Goal: Task Accomplishment & Management: Complete application form

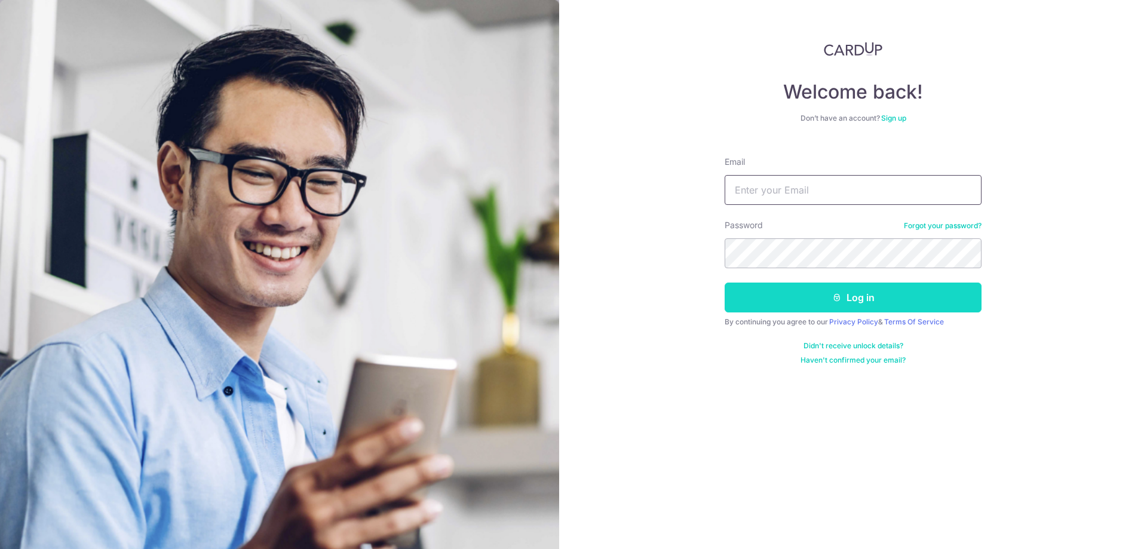
type input "carditho_sarcol@ais.com.sg"
click at [767, 301] on button "Log in" at bounding box center [853, 298] width 257 height 30
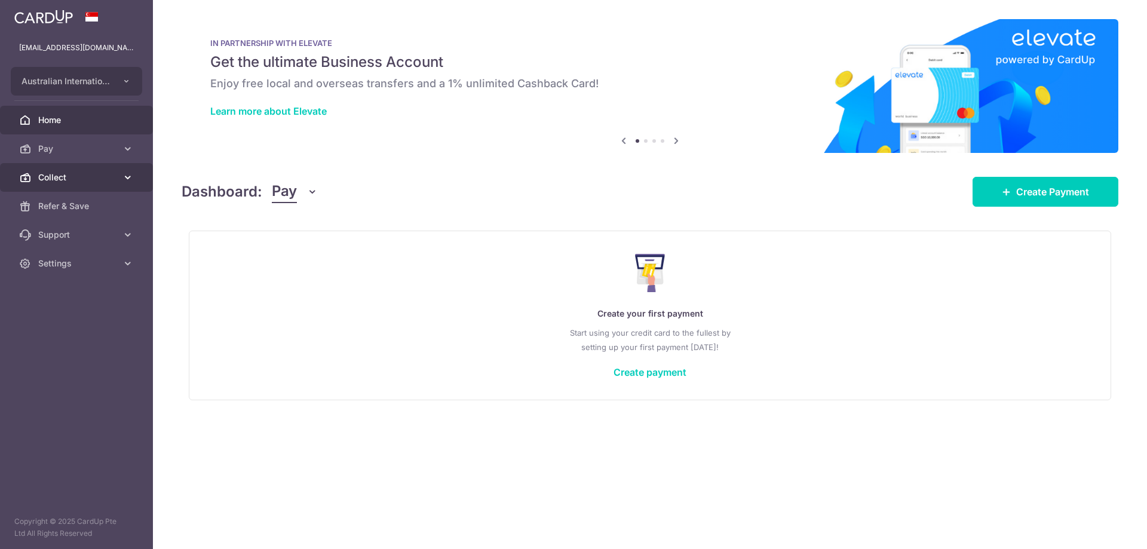
click at [72, 164] on link "Collect" at bounding box center [76, 177] width 153 height 29
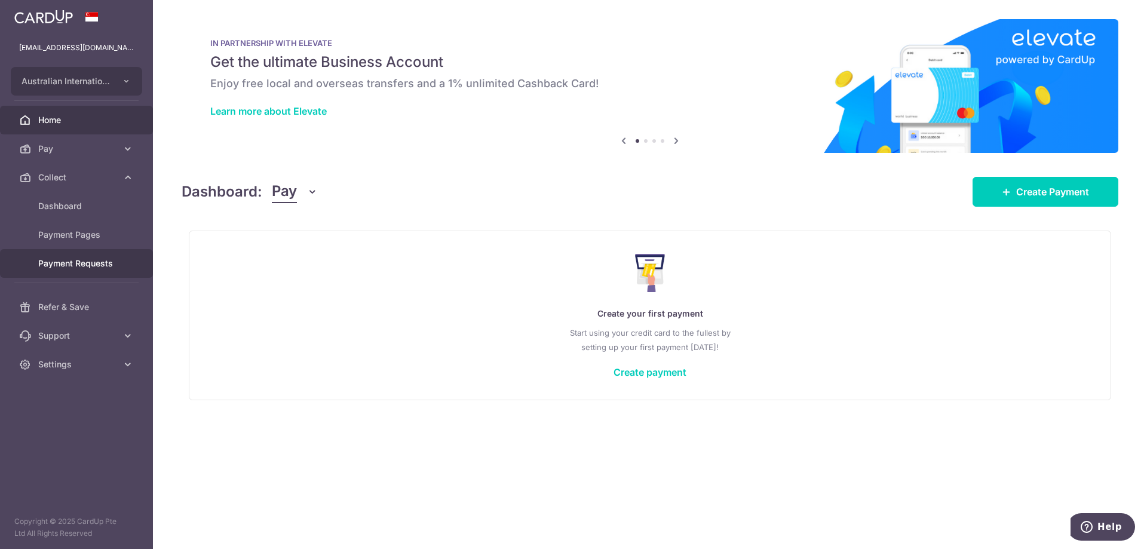
click at [62, 271] on link "Payment Requests" at bounding box center [76, 263] width 153 height 29
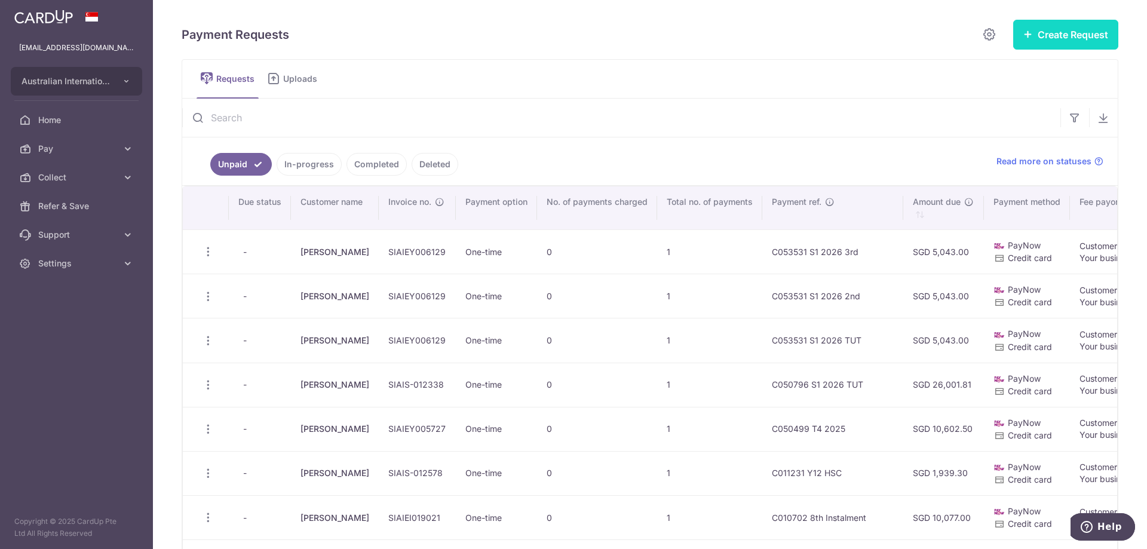
click at [1023, 39] on button "Create Request" at bounding box center [1065, 35] width 105 height 30
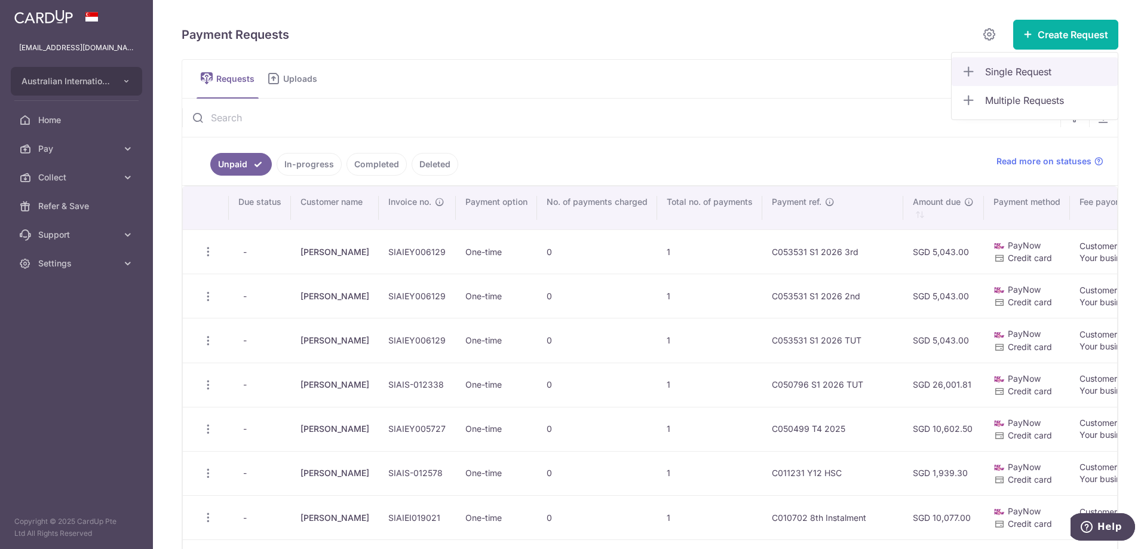
click at [1048, 74] on span "Single Request" at bounding box center [1046, 72] width 123 height 14
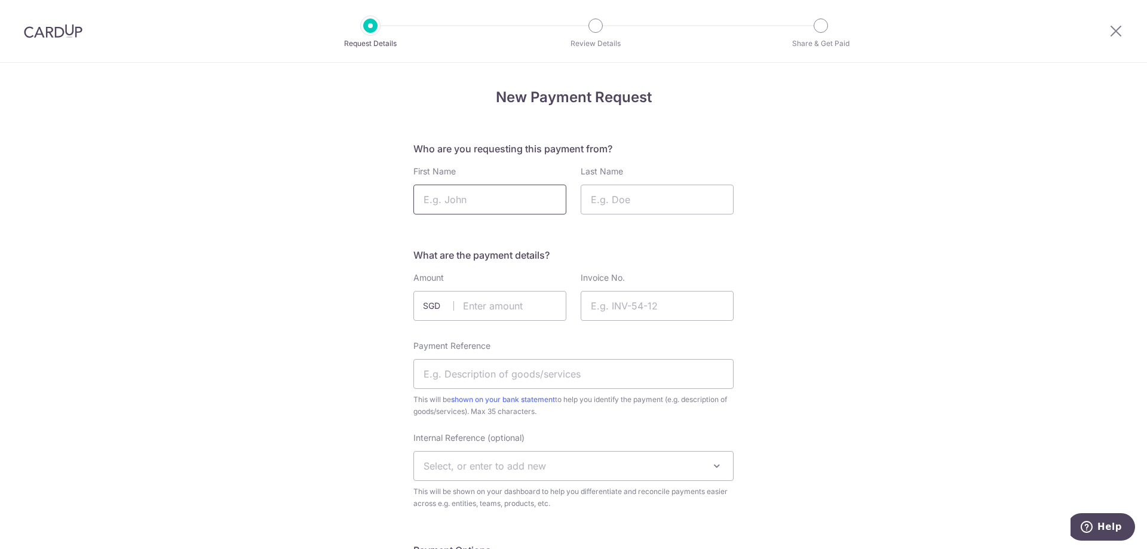
click at [496, 201] on input "First Name" at bounding box center [489, 200] width 153 height 30
type input "Rachel"
type input "Beh"
click at [506, 309] on input "text" at bounding box center [489, 306] width 153 height 30
click at [482, 313] on input "text" at bounding box center [489, 306] width 153 height 30
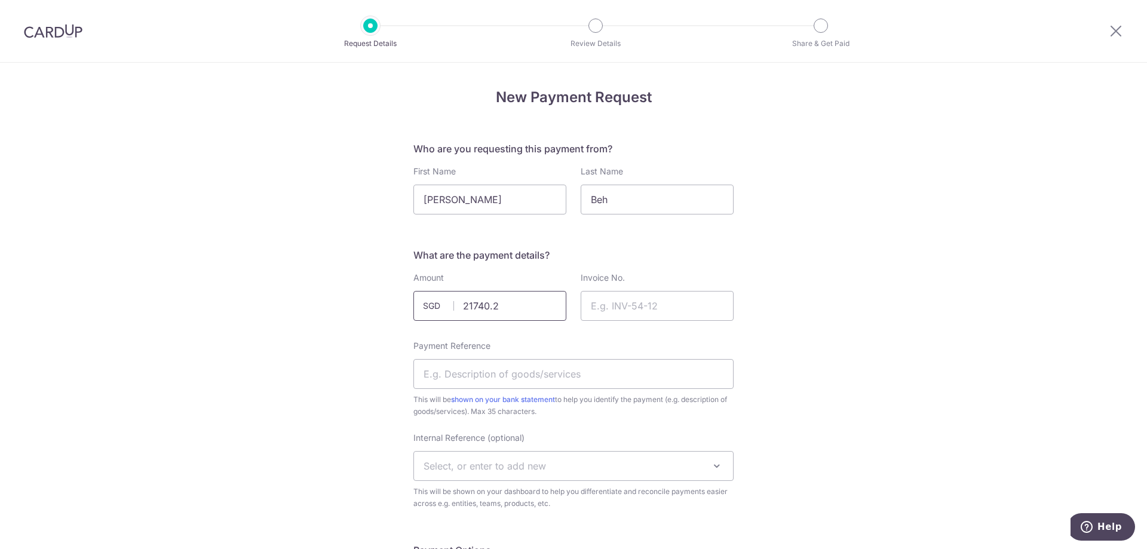
type input "21740.25"
drag, startPoint x: 612, startPoint y: 314, endPoint x: 603, endPoint y: 315, distance: 9.6
click at [612, 314] on input "Invoice No." at bounding box center [657, 306] width 153 height 30
click at [617, 304] on input "Invoice No." at bounding box center [657, 306] width 153 height 30
paste input "SIAIEY006176"
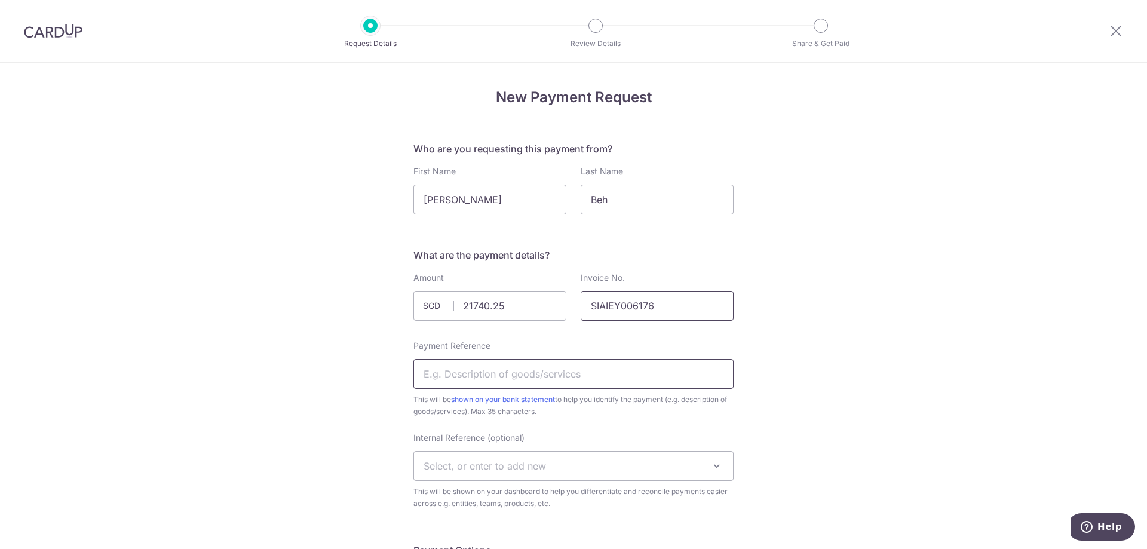
type input "SIAIEY006176"
click at [482, 370] on input "Payment Reference" at bounding box center [573, 374] width 320 height 30
paste input "C054693"
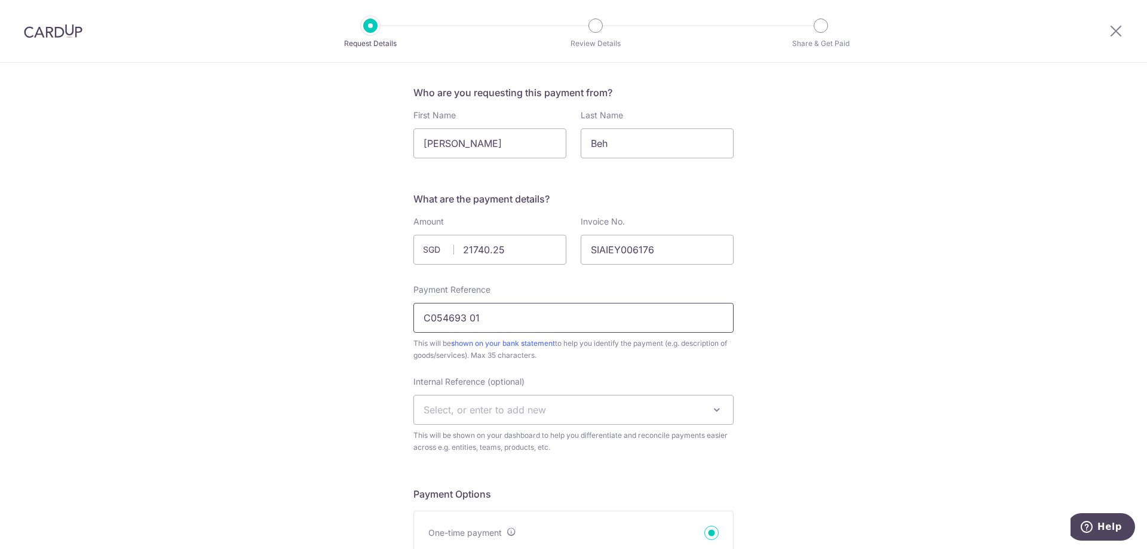
scroll to position [119, 0]
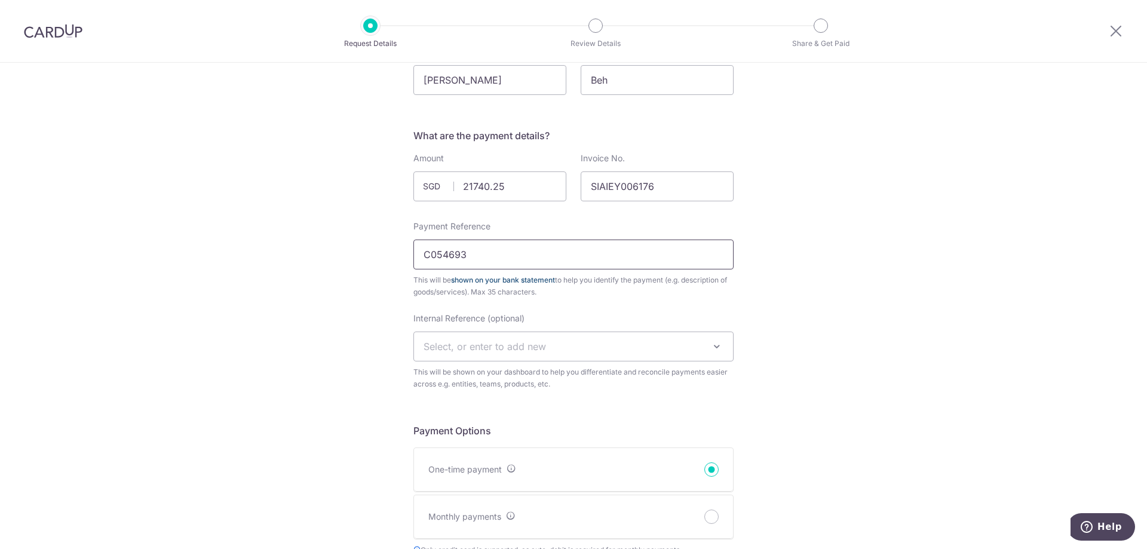
type input "C054693"
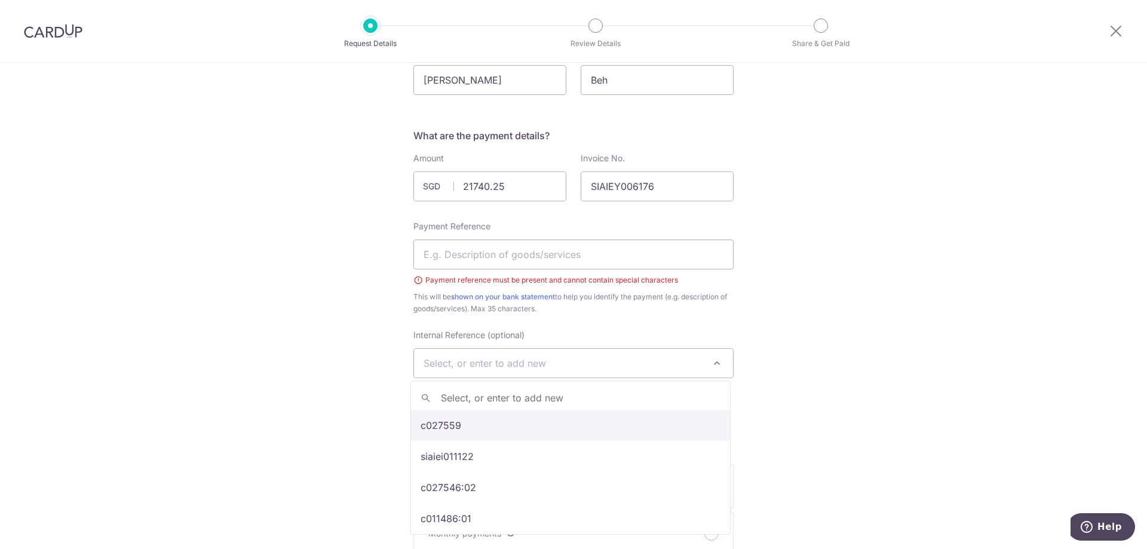
drag, startPoint x: 517, startPoint y: 361, endPoint x: 511, endPoint y: 339, distance: 22.2
click at [516, 361] on span "Select, or enter to add new" at bounding box center [485, 363] width 122 height 12
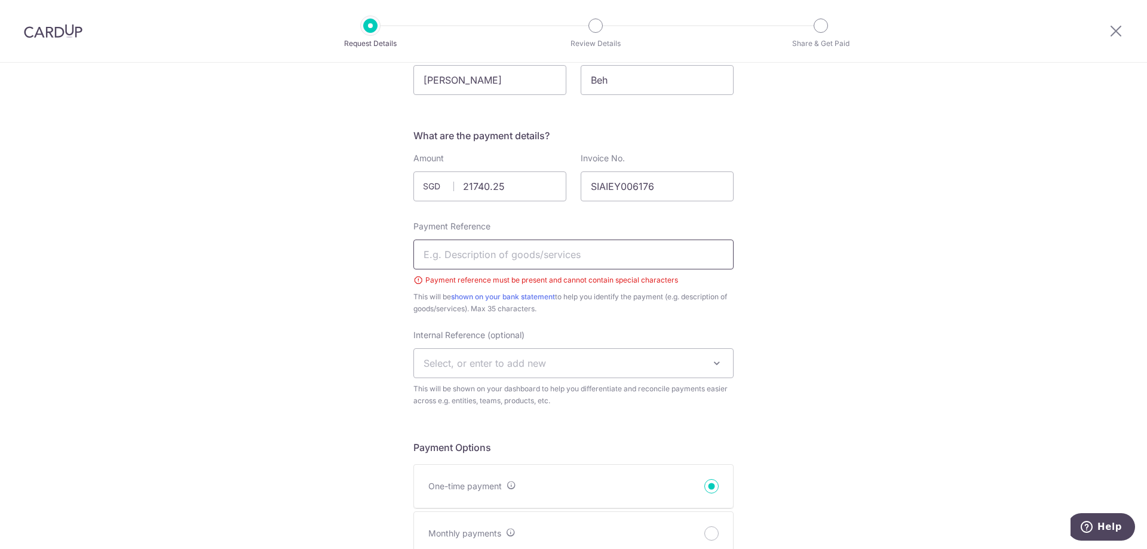
click at [484, 256] on input "Payment Reference" at bounding box center [573, 255] width 320 height 30
paste input "C054693"
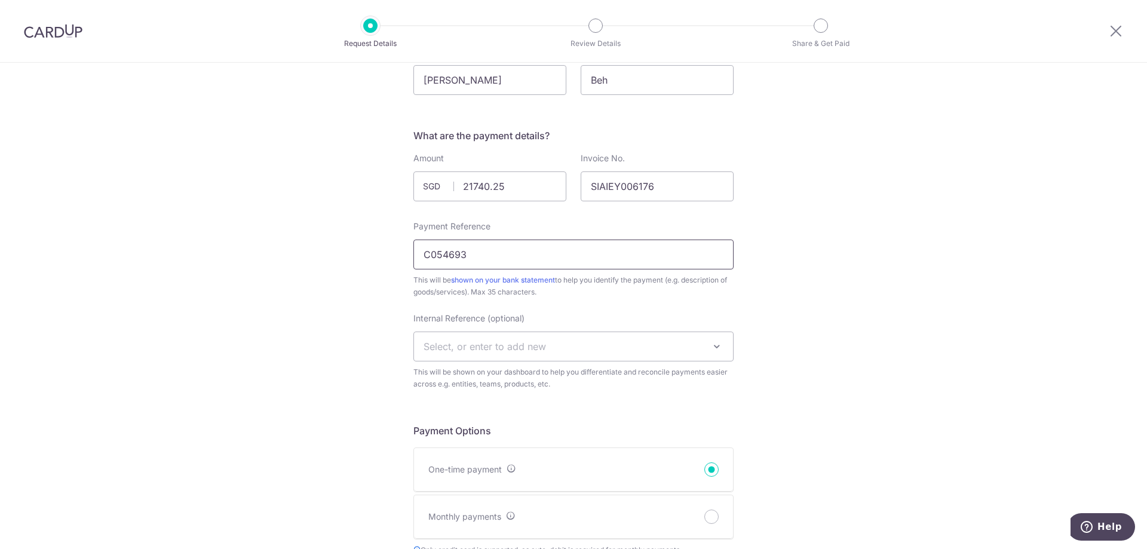
type input "C054693"
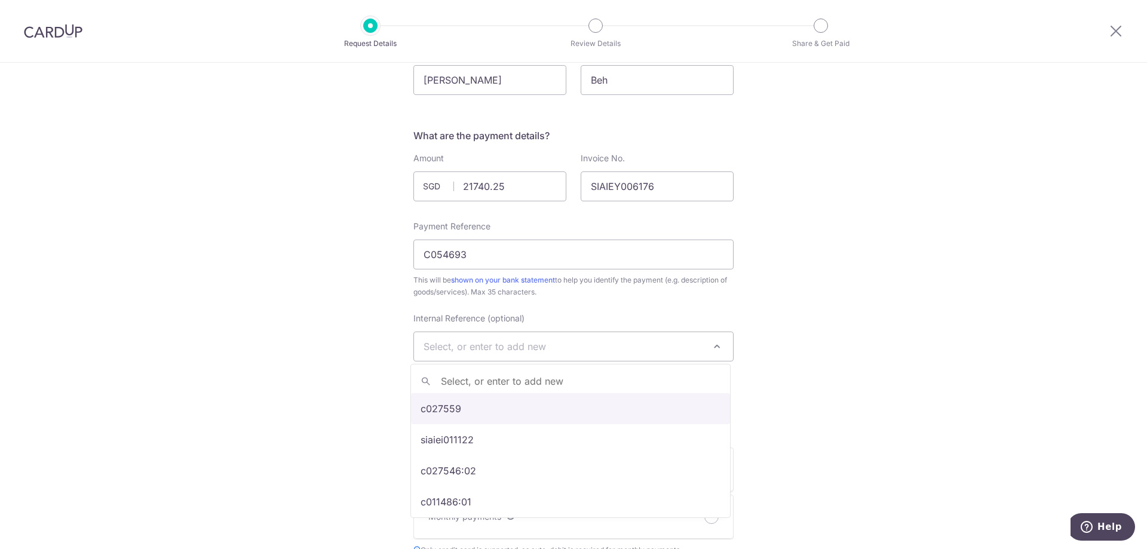
click at [491, 339] on span "Select, or enter to add new" at bounding box center [573, 346] width 319 height 29
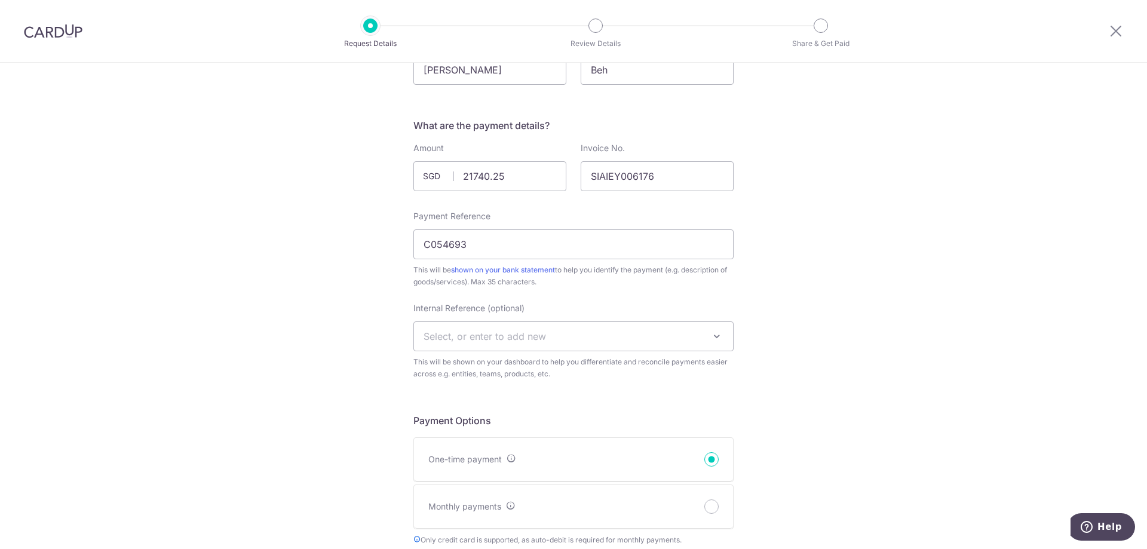
scroll to position [143, 0]
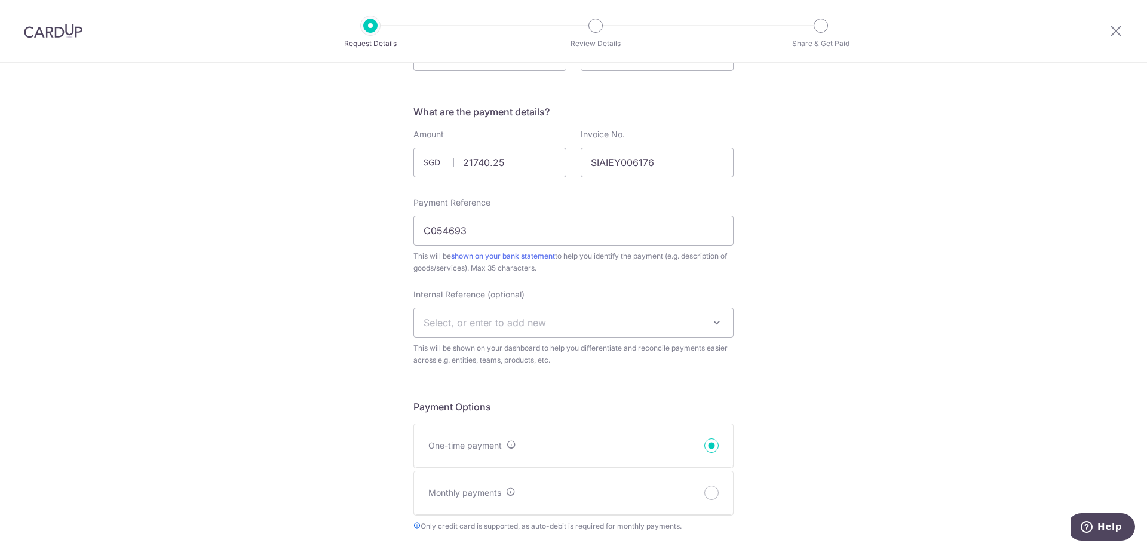
click at [713, 323] on span at bounding box center [717, 322] width 14 height 14
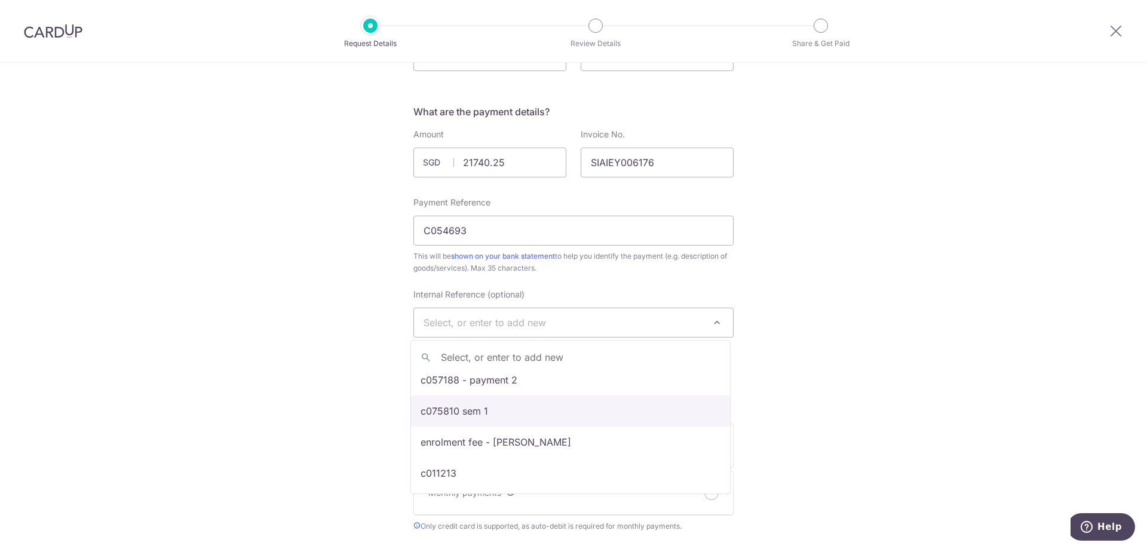
scroll to position [0, 0]
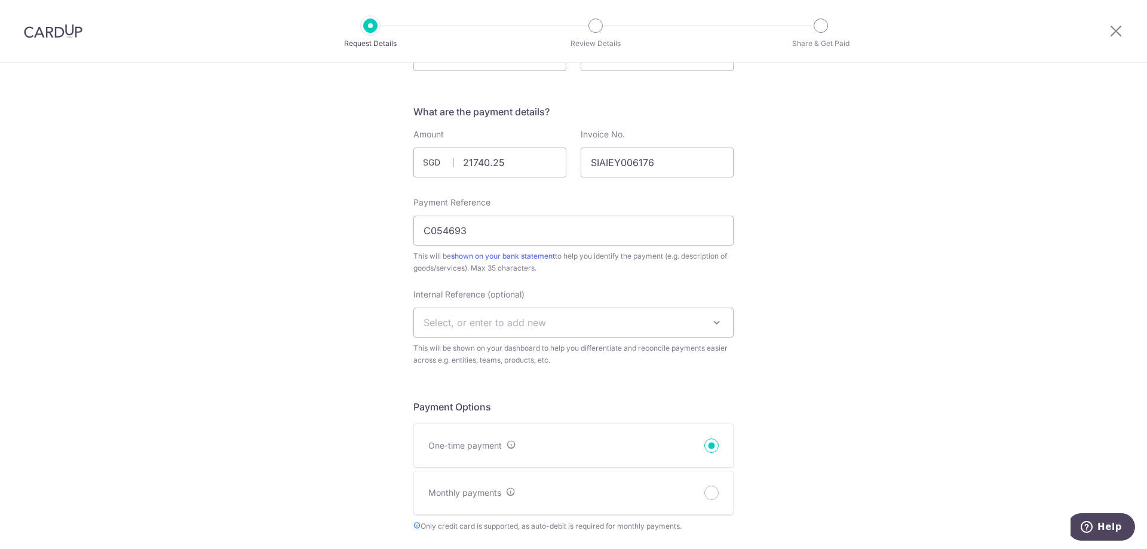
drag, startPoint x: 809, startPoint y: 347, endPoint x: 804, endPoint y: 343, distance: 6.4
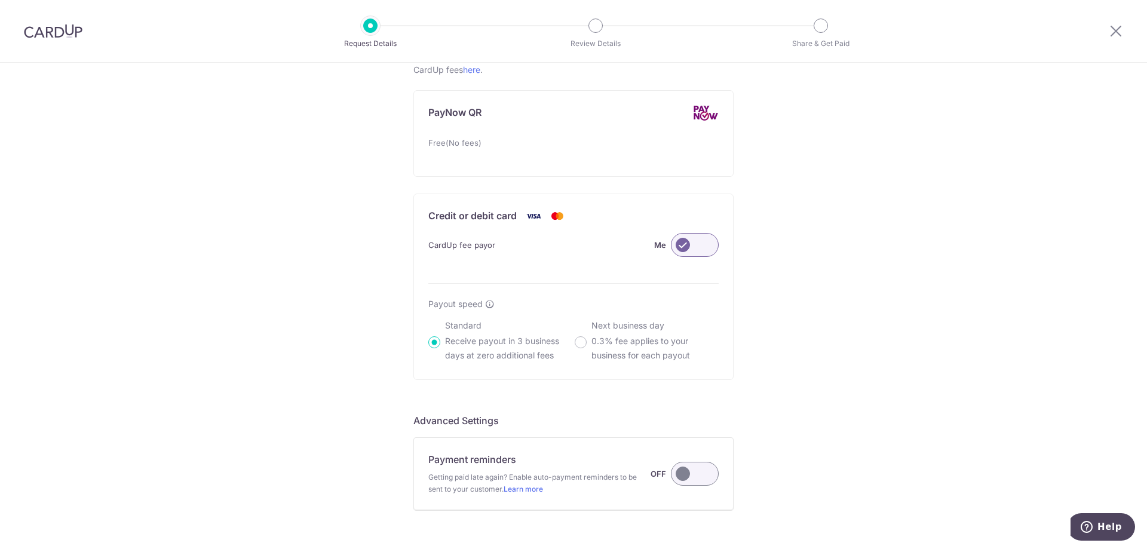
scroll to position [801, 0]
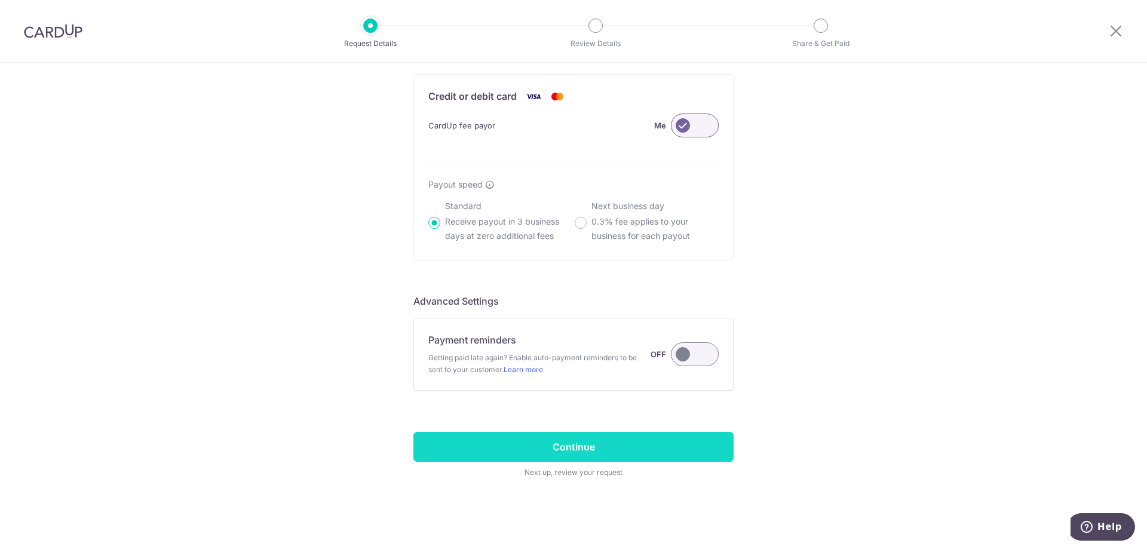
click at [630, 440] on input "Continue" at bounding box center [573, 447] width 320 height 30
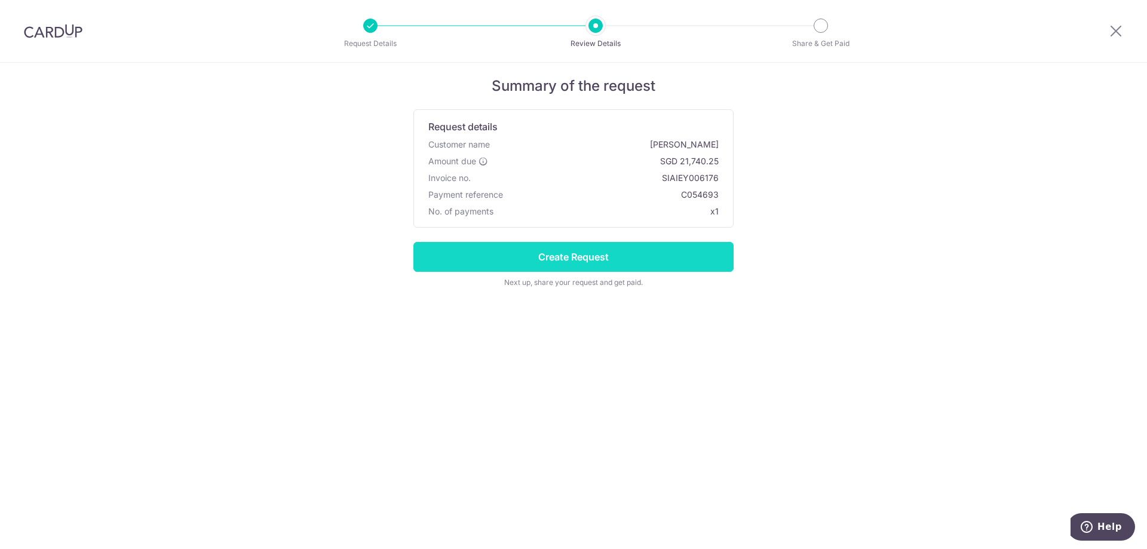
click at [580, 252] on input "Create Request" at bounding box center [573, 257] width 320 height 30
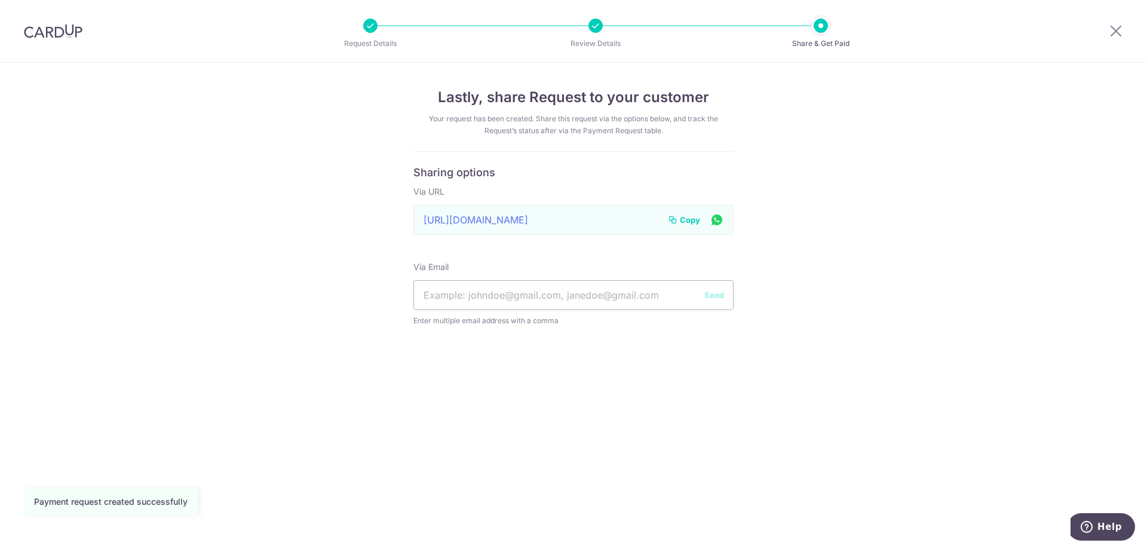
click at [683, 221] on span "Copy" at bounding box center [690, 220] width 20 height 12
